Goal: Find specific page/section: Find specific page/section

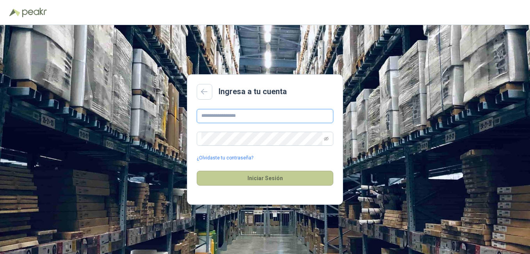
type input "**********"
click at [258, 175] on button "Iniciar Sesión" at bounding box center [265, 178] width 137 height 15
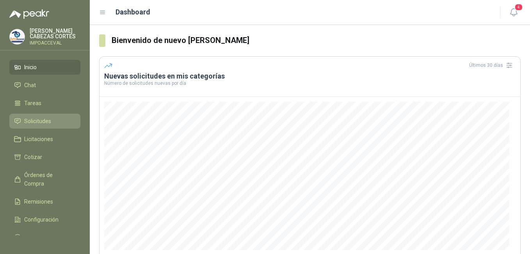
click at [37, 122] on span "Solicitudes" at bounding box center [37, 121] width 27 height 9
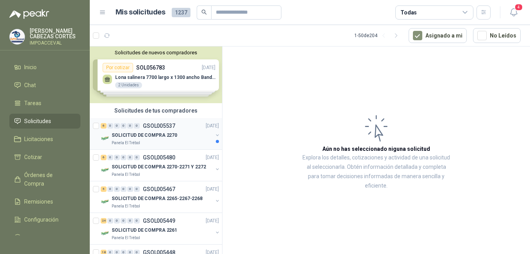
click at [155, 130] on div "6 0 0 0 0 0 GSOL005537 [DATE]" at bounding box center [161, 125] width 120 height 9
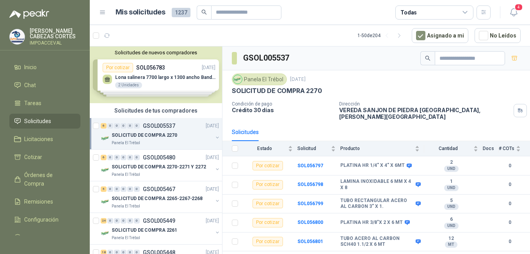
click at [150, 130] on div "6 0 0 0 0 0 GSOL005537 [DATE]" at bounding box center [161, 125] width 120 height 9
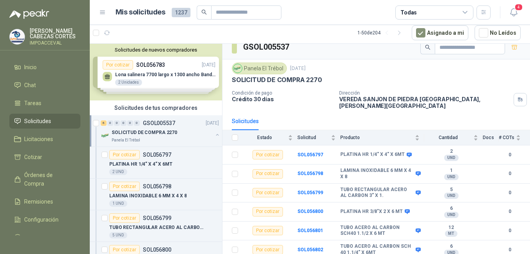
click at [27, 112] on ul "Inicio Chat Tareas Solicitudes Licitaciones Cotizar Órdenes de Compra Remisione…" at bounding box center [45, 147] width 90 height 175
click at [20, 99] on li "Tareas" at bounding box center [45, 103] width 62 height 9
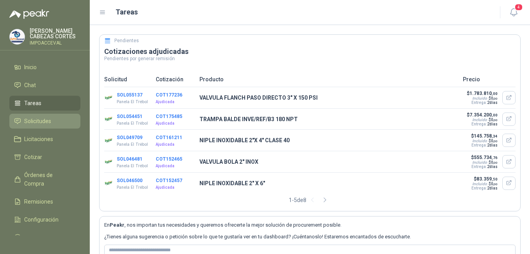
click at [35, 121] on span "Solicitudes" at bounding box center [37, 121] width 27 height 9
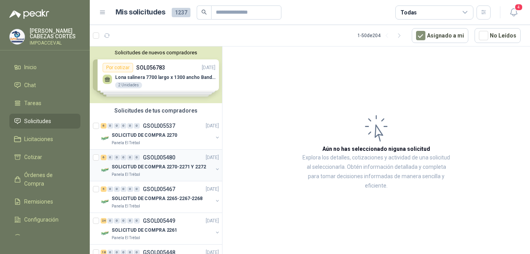
click at [146, 167] on p "SOLICITUD DE COMPRA 2270-2271 Y 2272" at bounding box center [159, 166] width 94 height 7
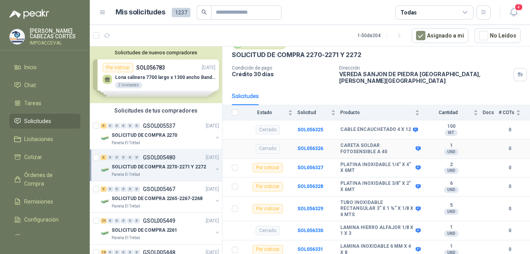
scroll to position [71, 0]
